Goal: Task Accomplishment & Management: Manage account settings

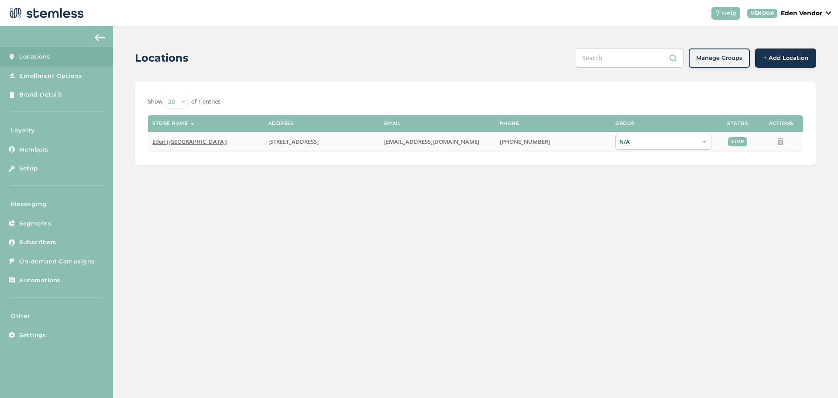
click at [186, 141] on span "Eden ([GEOGRAPHIC_DATA])" at bounding box center [189, 141] width 75 height 8
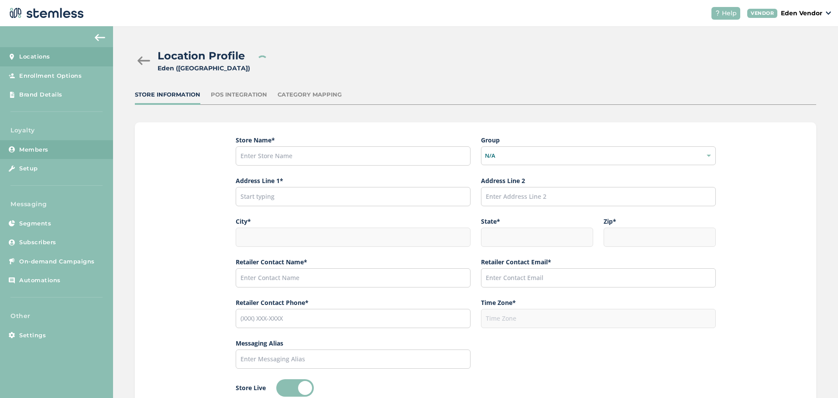
type input "Eden ([GEOGRAPHIC_DATA])"
type input "1731 East 6th Street"
type input "Okmulgee"
type input "OK"
type input "74447"
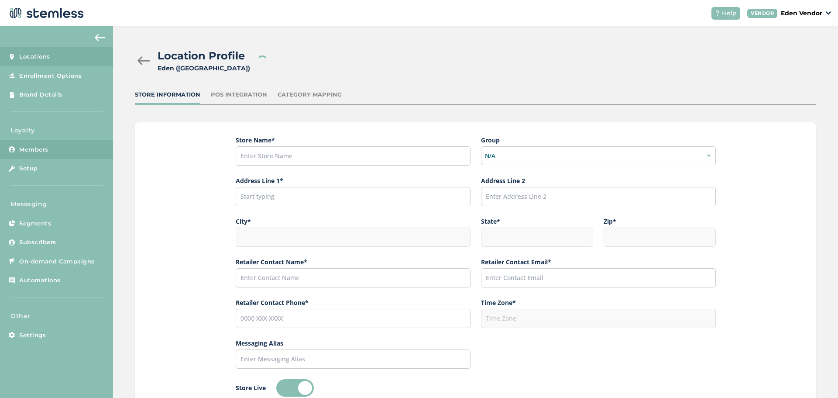
type input "Sastry Gandikota"
type input "marketing@edencannaco.com"
type input "(918) 919-8027"
type input "America/Chicago"
type input "Eden ([GEOGRAPHIC_DATA])"
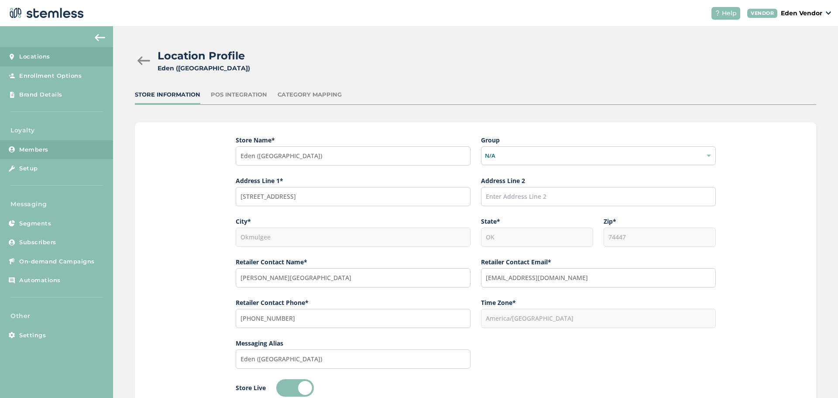
click at [70, 150] on link "Members" at bounding box center [56, 149] width 113 height 19
